Goal: Task Accomplishment & Management: Complete application form

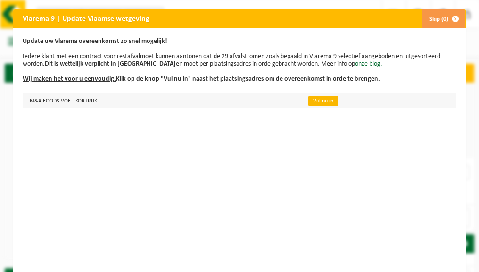
click at [308, 101] on link "Vul nu in" at bounding box center [323, 101] width 30 height 10
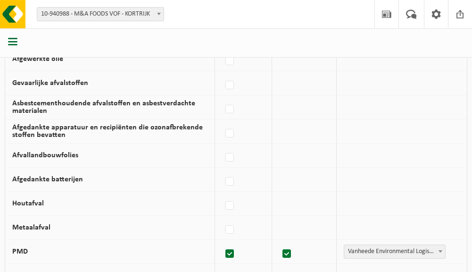
scroll to position [377, 0]
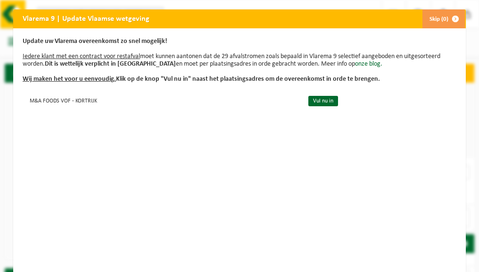
click at [448, 17] on span "button" at bounding box center [455, 18] width 19 height 19
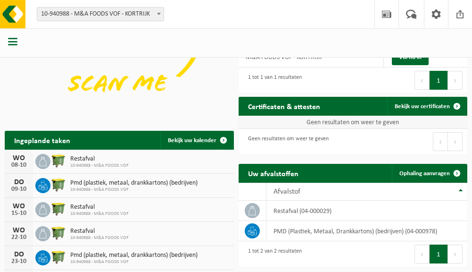
scroll to position [141, 0]
